Goal: Task Accomplishment & Management: Manage account settings

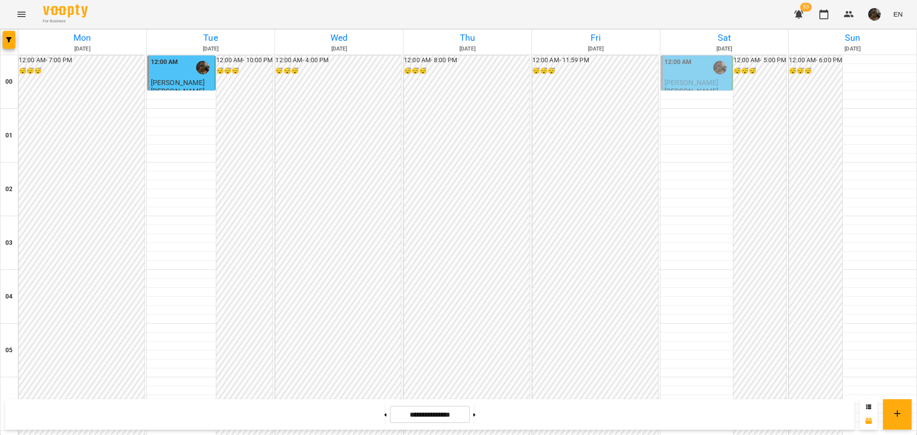
scroll to position [949, 0]
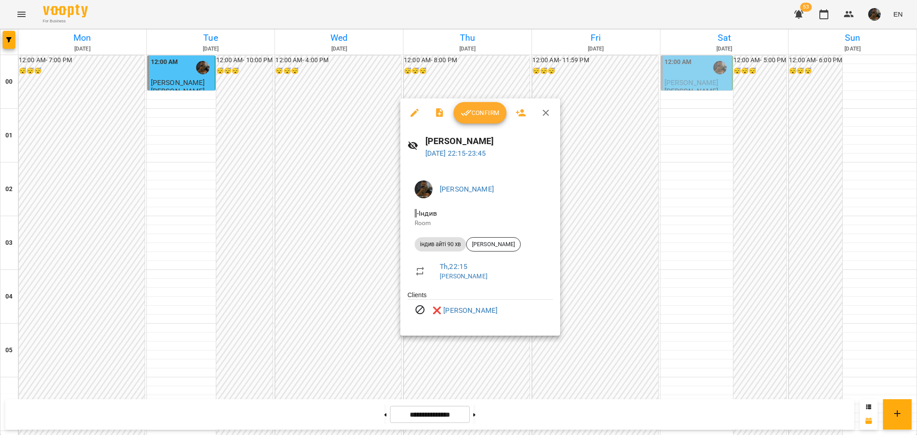
click at [326, 267] on div at bounding box center [458, 217] width 917 height 435
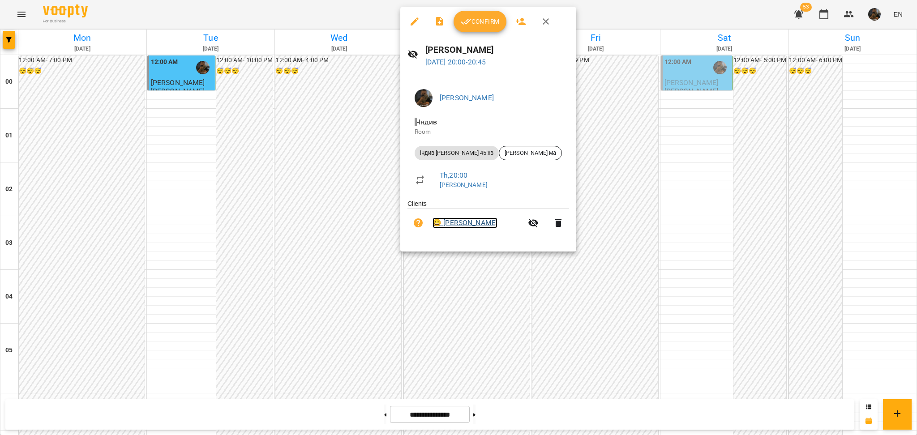
click at [463, 220] on link "😀 [PERSON_NAME]" at bounding box center [465, 223] width 65 height 11
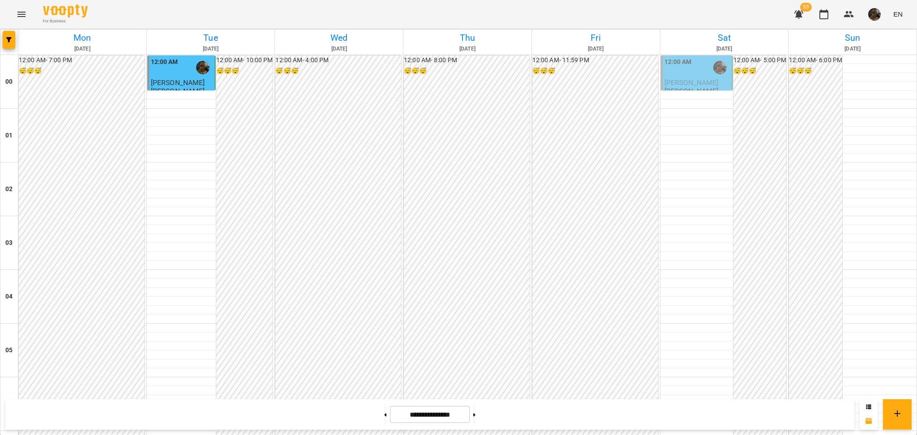
click at [697, 58] on div "12:00 AM" at bounding box center [697, 67] width 66 height 21
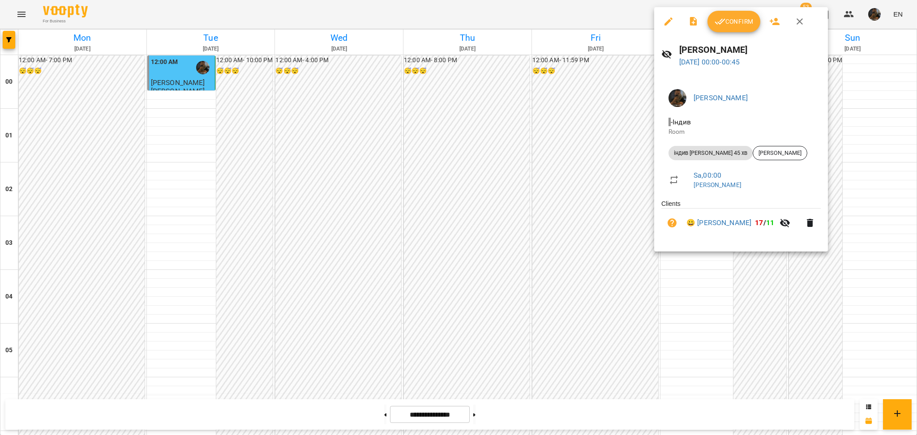
click at [559, 126] on div at bounding box center [458, 217] width 917 height 435
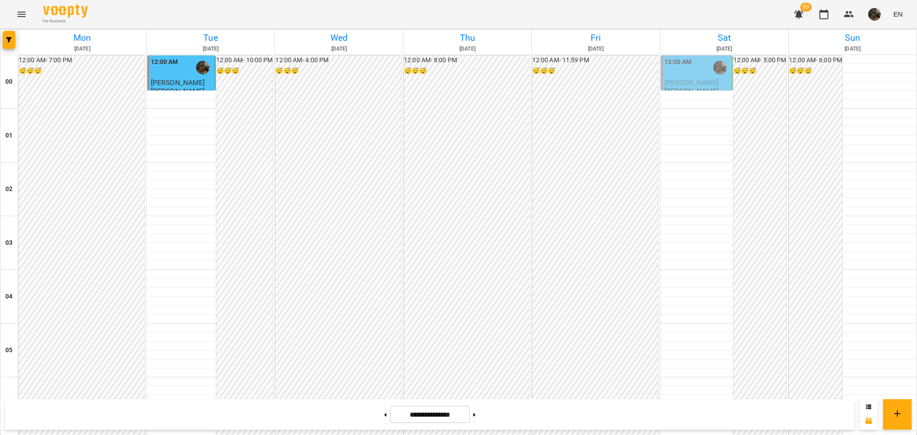
scroll to position [776, 0]
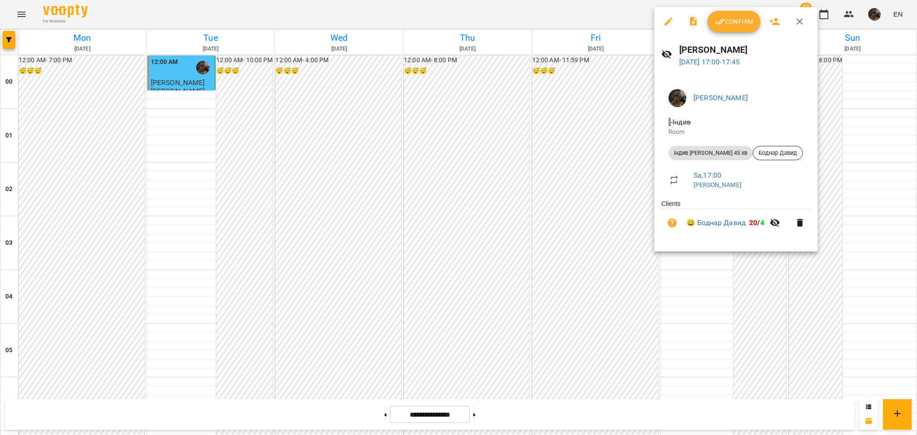
click at [557, 205] on div at bounding box center [458, 217] width 917 height 435
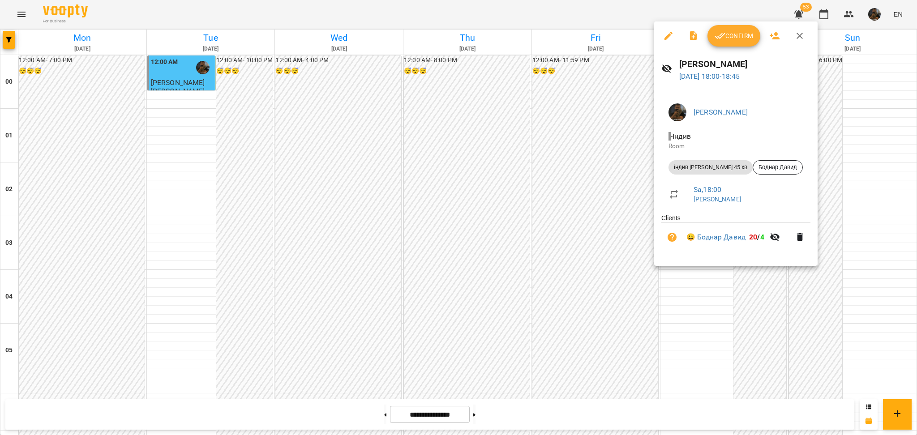
click at [517, 245] on div at bounding box center [458, 217] width 917 height 435
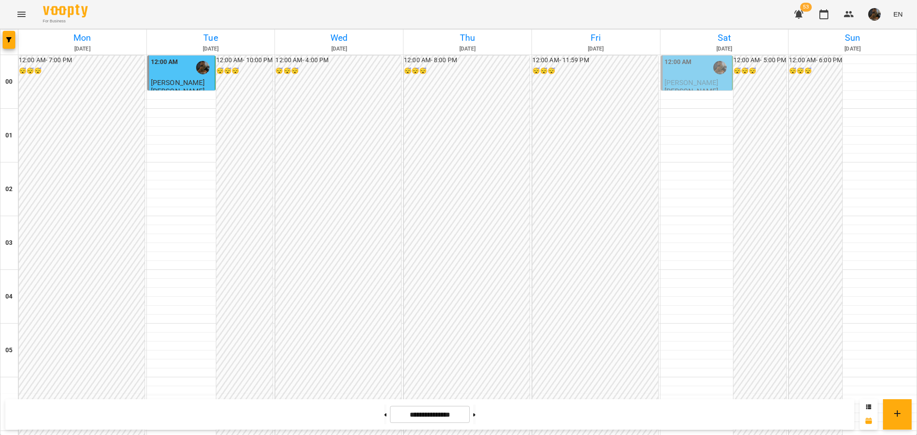
scroll to position [895, 0]
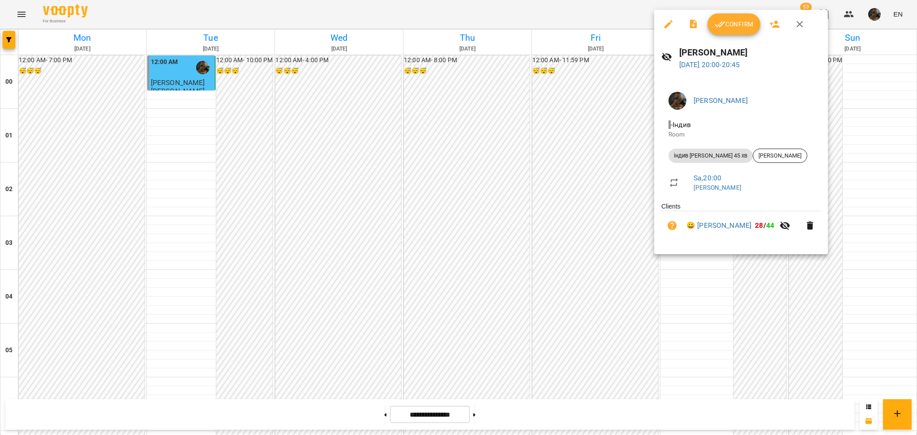
click at [540, 261] on div at bounding box center [458, 217] width 917 height 435
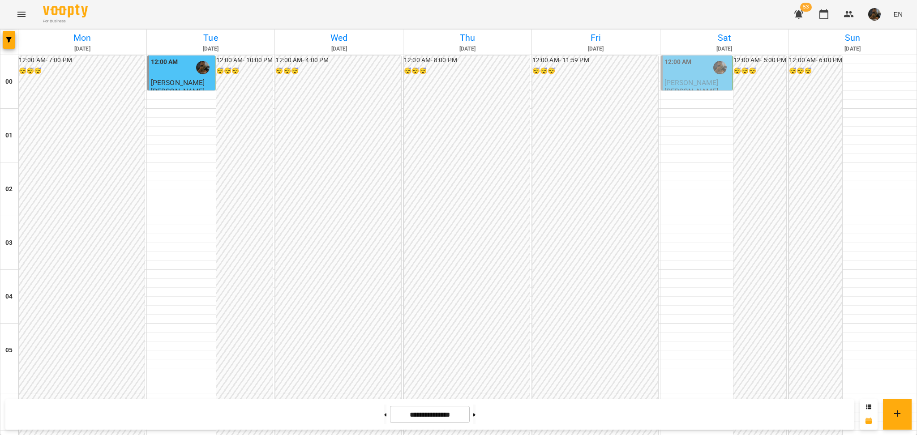
scroll to position [835, 0]
